Goal: Check status: Check status

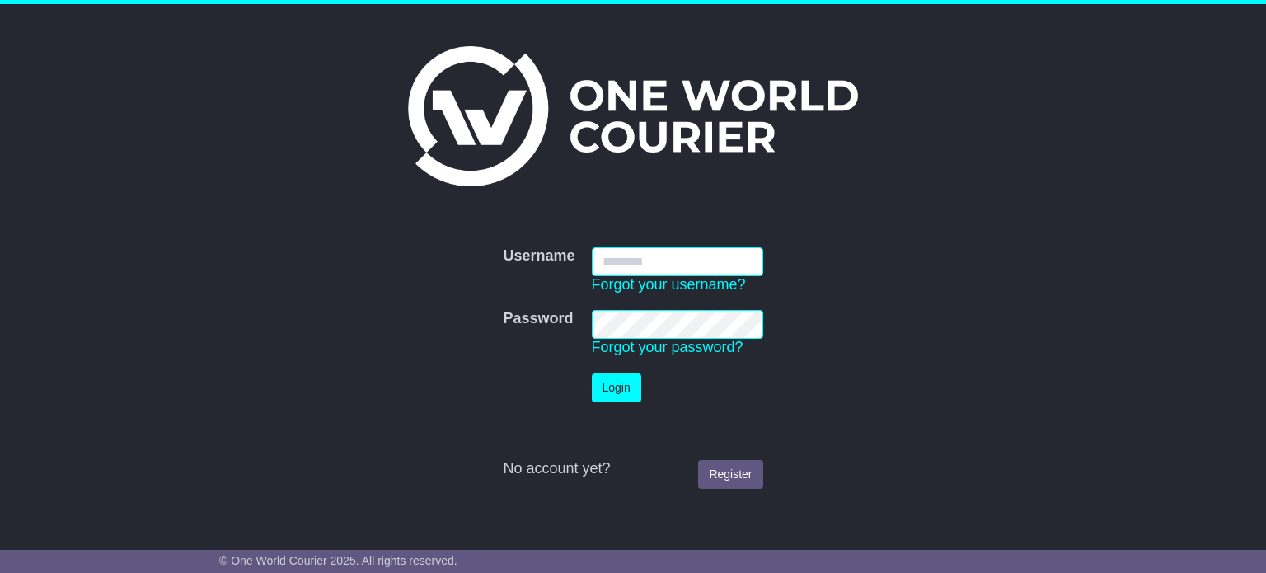
type input "**********"
click at [617, 391] on button "Login" at bounding box center [616, 387] width 49 height 29
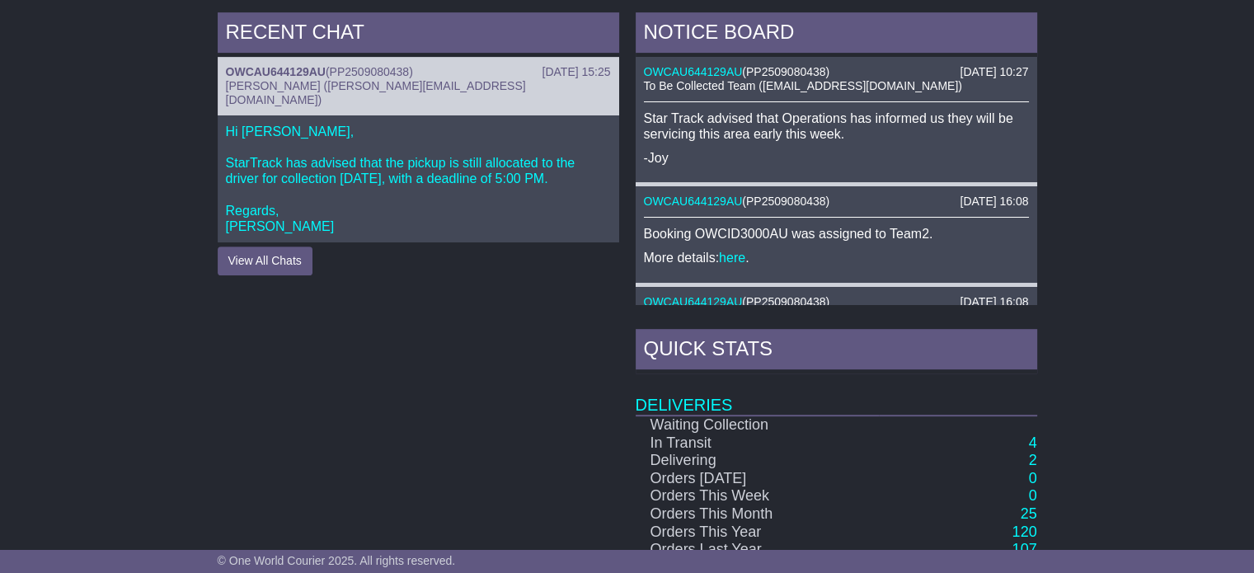
scroll to position [824, 0]
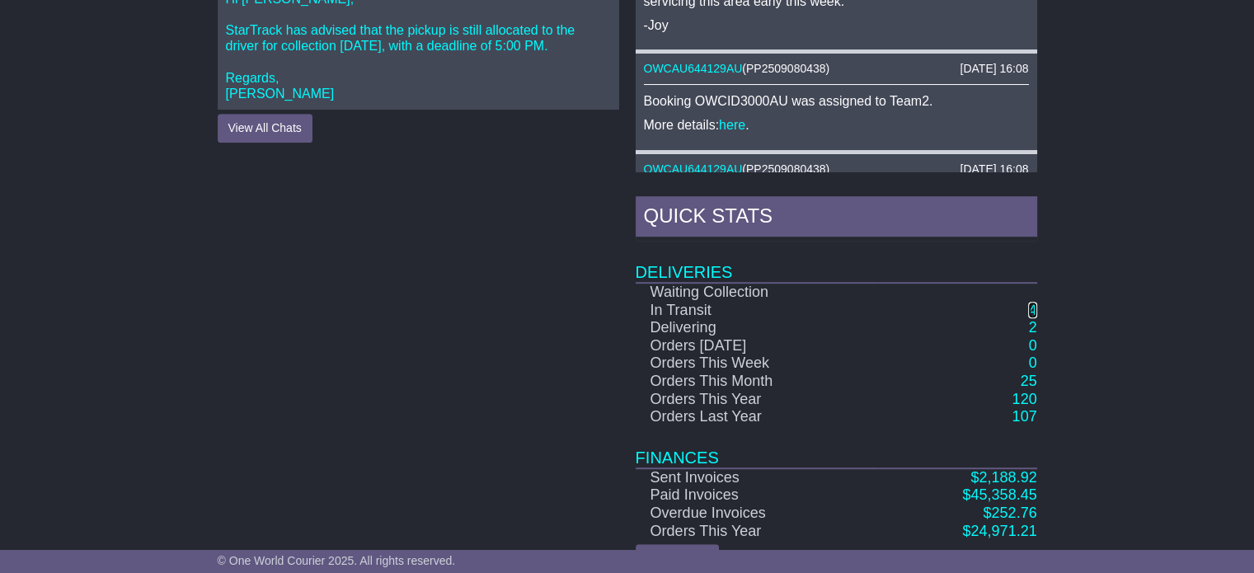
click at [1032, 306] on link "4" at bounding box center [1032, 310] width 8 height 16
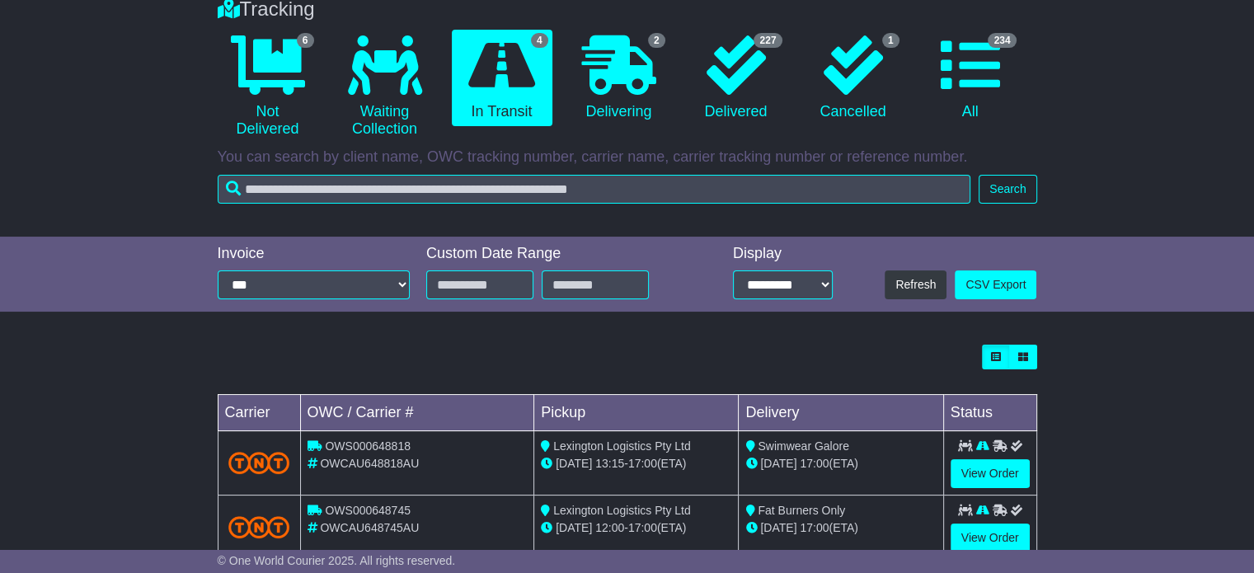
scroll to position [313, 0]
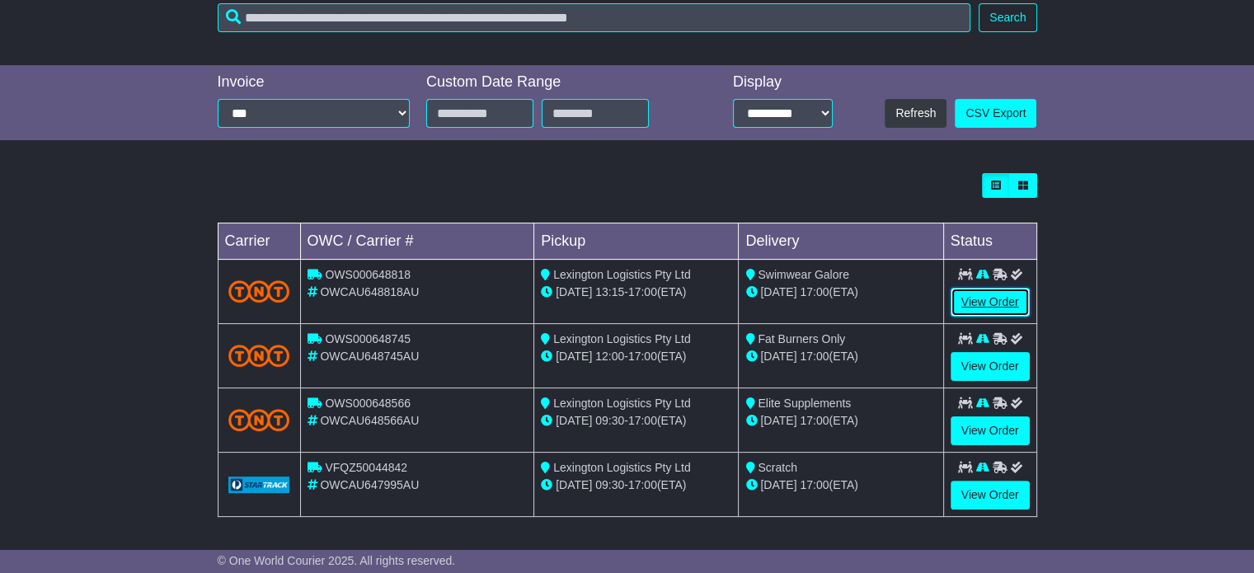
click at [986, 305] on link "View Order" at bounding box center [989, 302] width 79 height 29
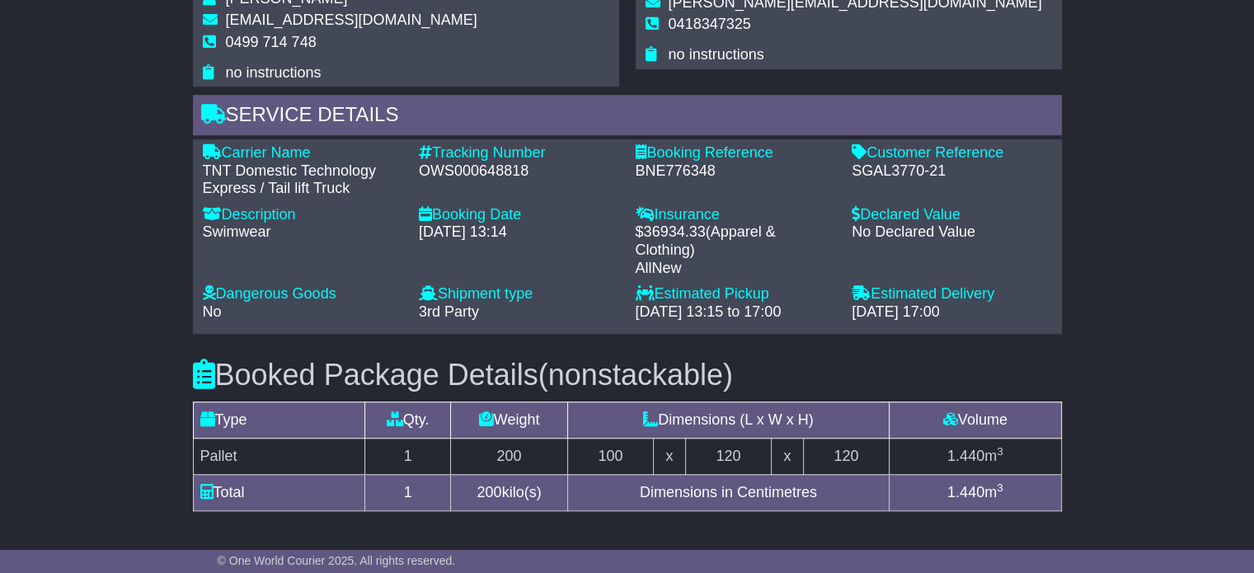
scroll to position [989, 0]
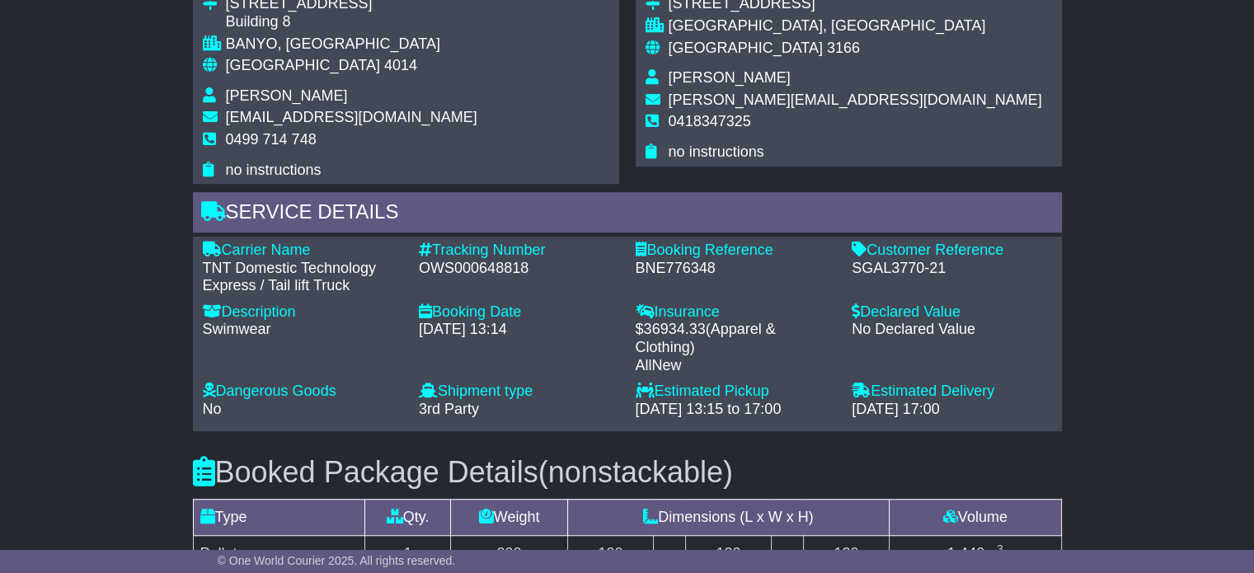
click at [476, 260] on div "OWS000648818" at bounding box center [519, 269] width 200 height 18
copy div "OWS000648818"
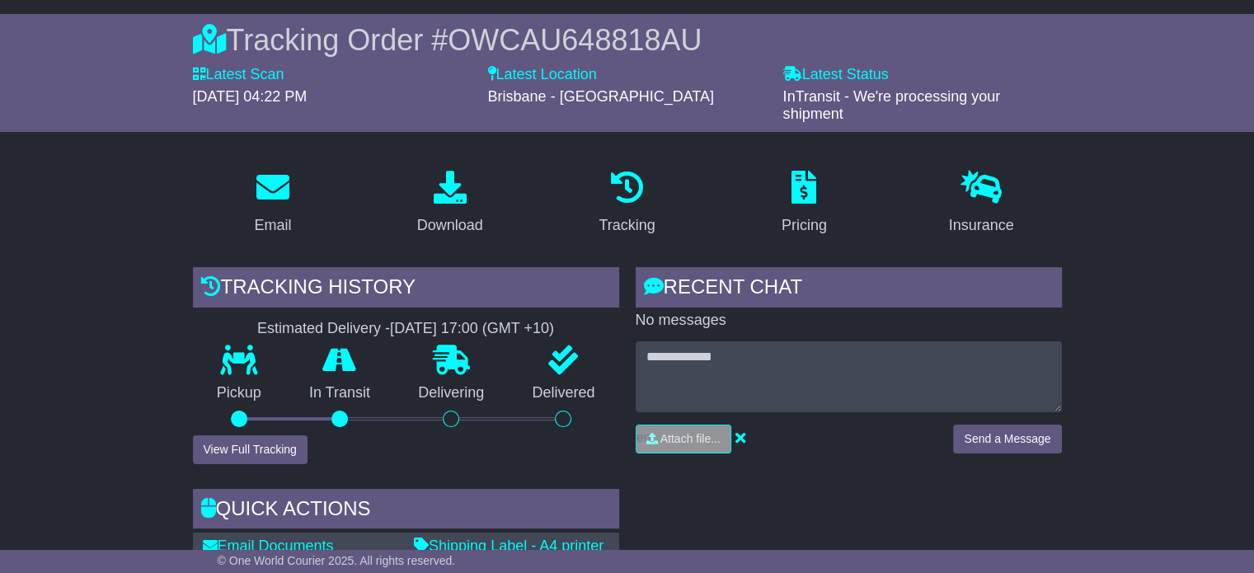
scroll to position [0, 0]
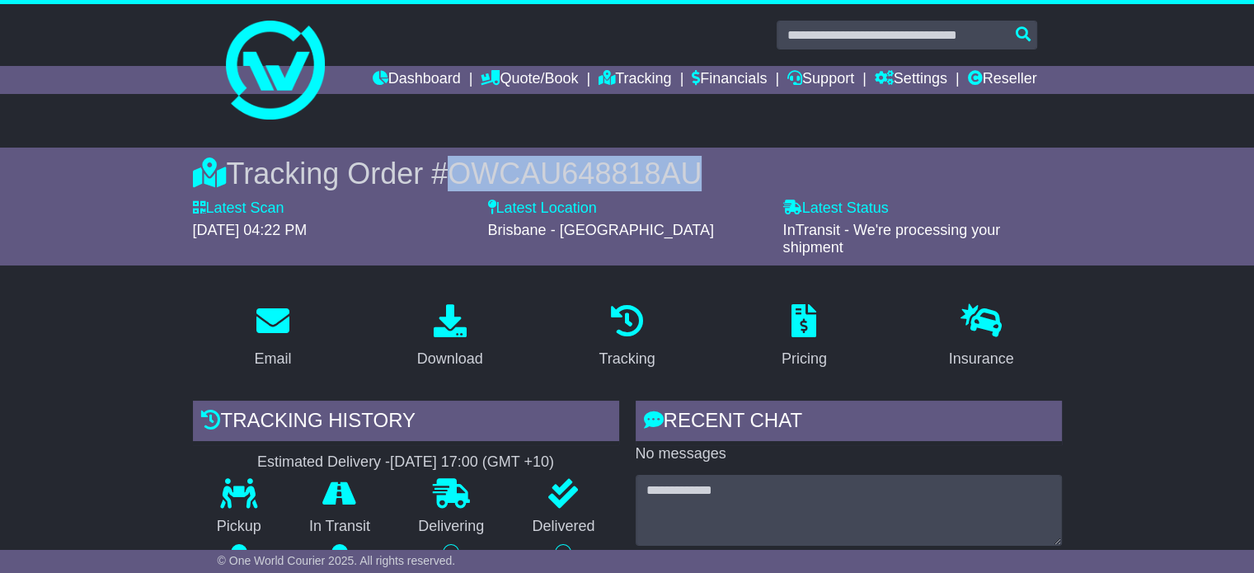
drag, startPoint x: 732, startPoint y: 182, endPoint x: 444, endPoint y: 171, distance: 287.9
click at [444, 171] on div "Tracking Order # OWCAU648818AU" at bounding box center [627, 173] width 869 height 35
copy span "OWCAU648818AU"
